Goal: Information Seeking & Learning: Learn about a topic

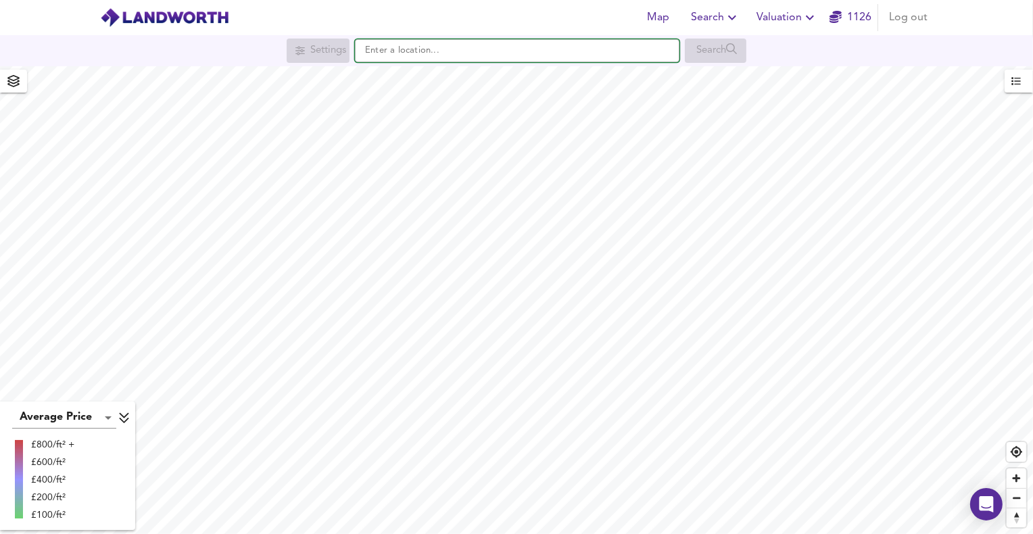
paste input "estimate the gross internal area"
type input "estimate the gross internal area"
click at [519, 53] on input "estimate the gross internal area" at bounding box center [517, 50] width 325 height 23
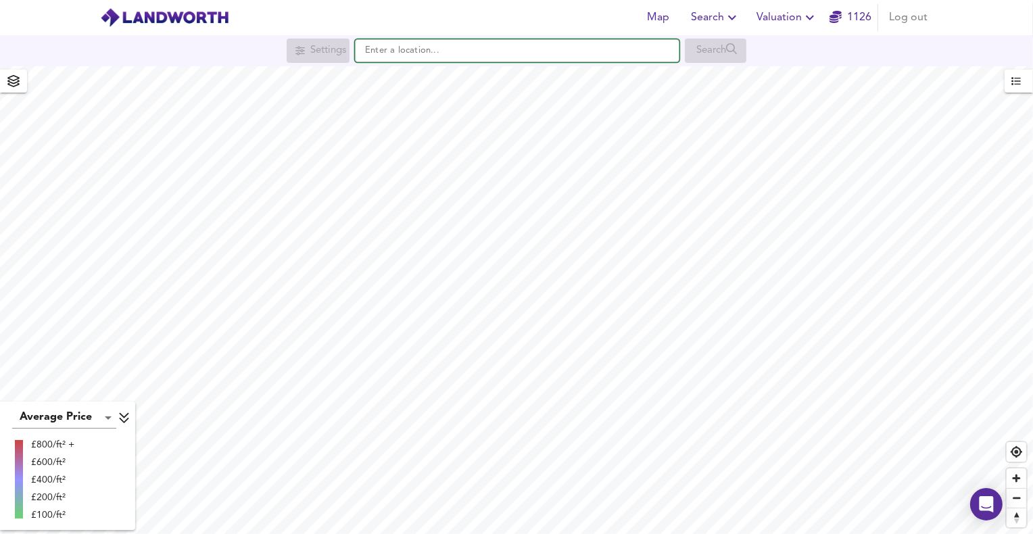
click at [392, 47] on input "text" at bounding box center [517, 50] width 325 height 23
paste input "IP31 3JS"
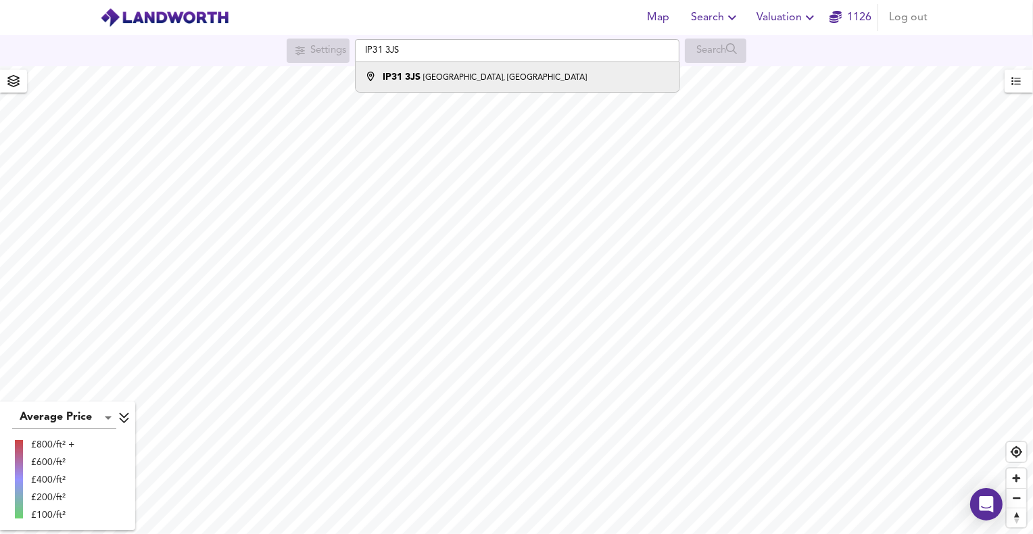
click at [406, 74] on strong "IP31 3JS" at bounding box center [402, 76] width 38 height 9
type input "[STREET_ADDRESS]"
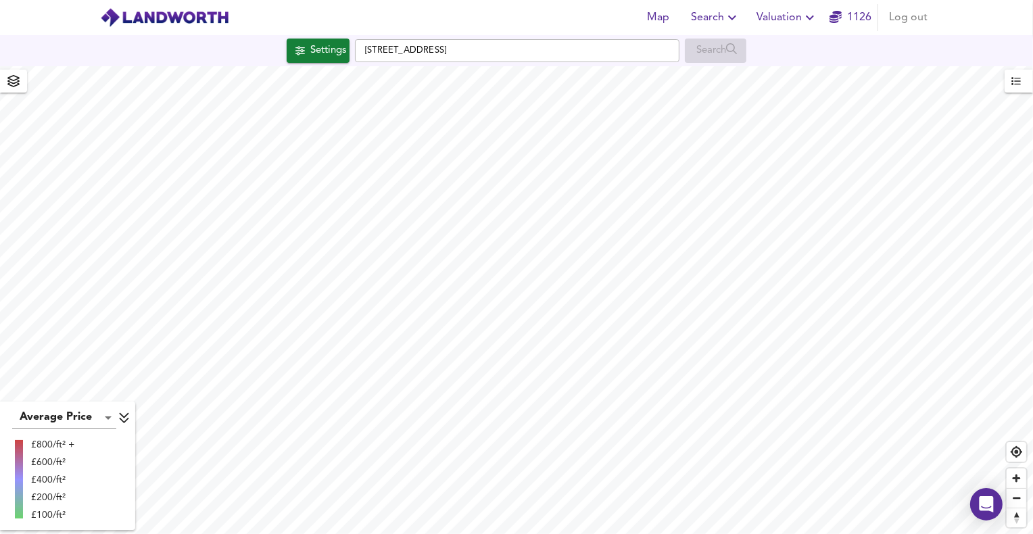
checkbox input "false"
checkbox input "true"
